Goal: Task Accomplishment & Management: Manage account settings

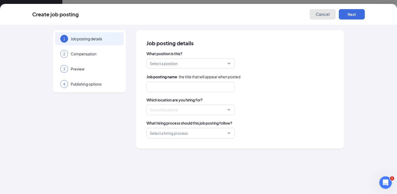
click at [318, 17] on button "Cancel" at bounding box center [323, 14] width 26 height 10
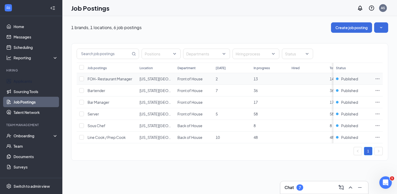
click at [23, 81] on link "Applicants" at bounding box center [36, 81] width 44 height 10
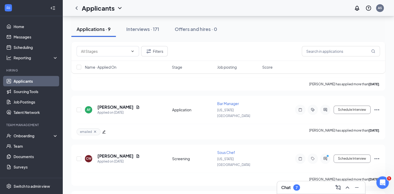
scroll to position [261, 0]
click at [326, 50] on input "text" at bounding box center [340, 51] width 78 height 10
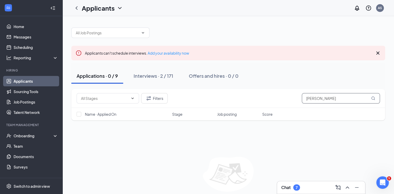
type input "[PERSON_NAME]"
click at [157, 77] on div "Interviews · 2 / 171" at bounding box center [153, 76] width 40 height 7
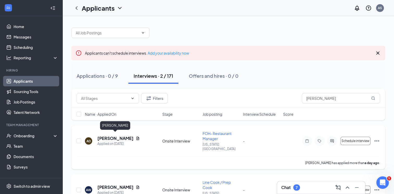
click at [115, 136] on h5 "[PERSON_NAME]" at bounding box center [115, 139] width 36 height 6
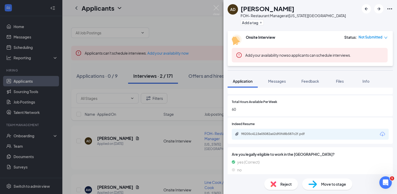
scroll to position [214, 0]
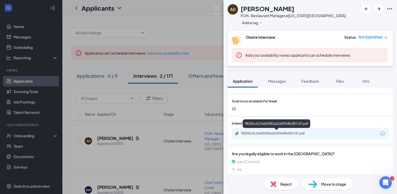
click at [287, 134] on div "98205c4115e05082a62df0f68b587c2f.pdf" at bounding box center [277, 133] width 73 height 4
